Goal: Use online tool/utility: Utilize a website feature to perform a specific function

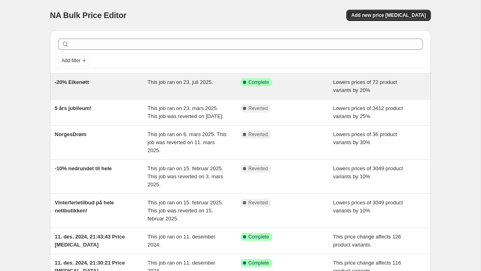
click at [113, 89] on div "-20% Eikenøtt" at bounding box center [101, 86] width 93 height 16
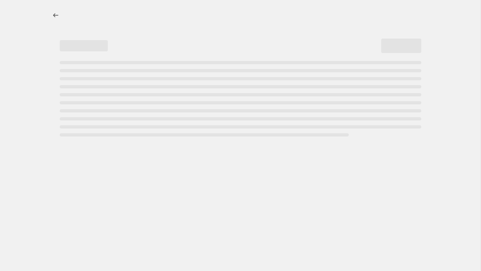
select select "percentage"
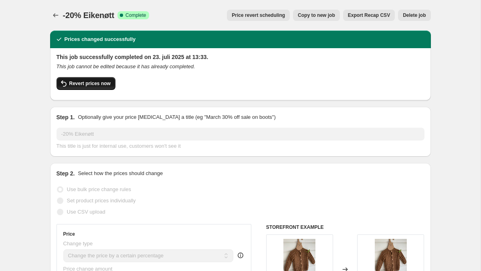
click at [95, 88] on button "Revert prices now" at bounding box center [86, 83] width 59 height 13
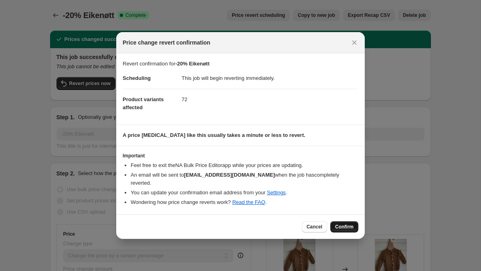
click at [342, 223] on span "Confirm" at bounding box center [344, 226] width 18 height 6
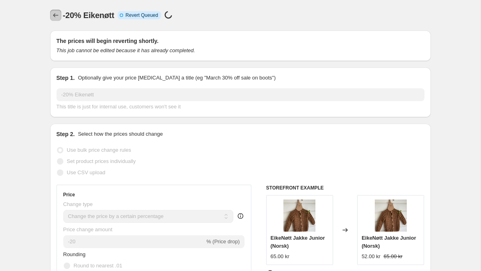
click at [52, 14] on icon "Price change jobs" at bounding box center [56, 15] width 8 height 8
